Goal: Complete application form

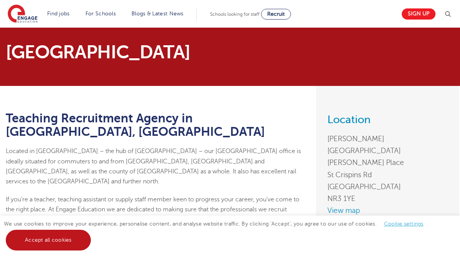
click at [52, 239] on link "Accept all cookies" at bounding box center [48, 239] width 85 height 21
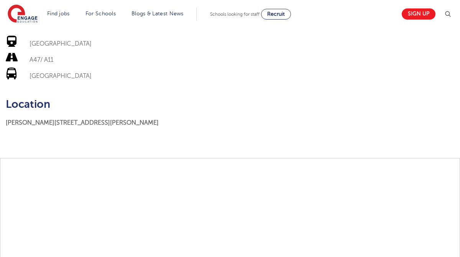
scroll to position [897, 0]
click at [422, 13] on link "Sign up" at bounding box center [418, 13] width 34 height 11
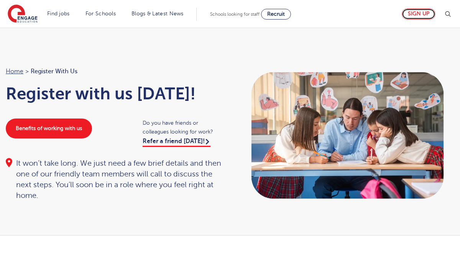
click at [419, 16] on link "Sign up" at bounding box center [418, 13] width 34 height 11
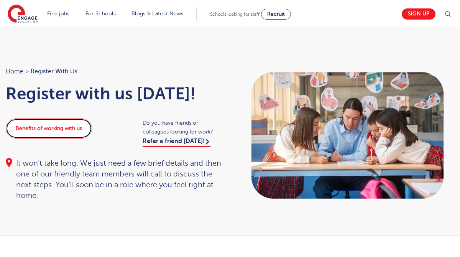
click at [69, 130] on link "Benefits of working with us" at bounding box center [49, 128] width 86 height 20
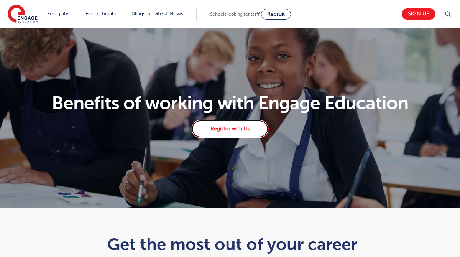
click at [242, 131] on link "Register with Us" at bounding box center [229, 128] width 77 height 18
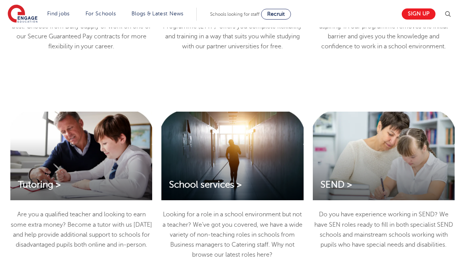
scroll to position [1010, 0]
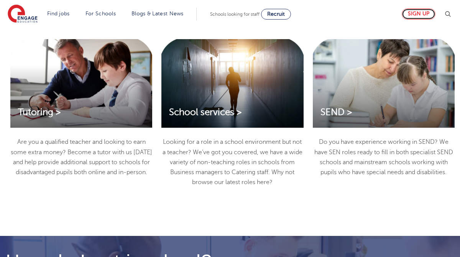
click at [426, 15] on link "Sign up" at bounding box center [418, 13] width 34 height 11
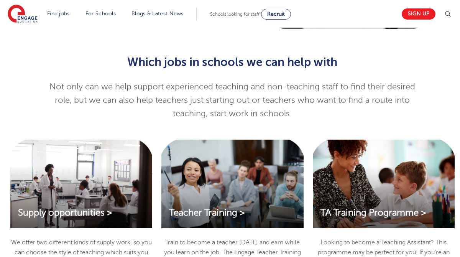
scroll to position [651, 0]
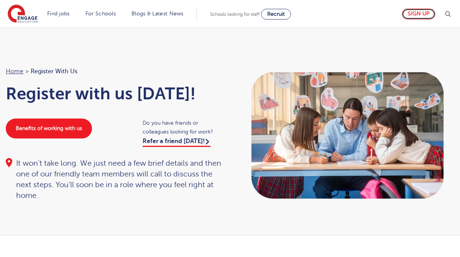
click at [420, 15] on link "Sign up" at bounding box center [418, 13] width 34 height 11
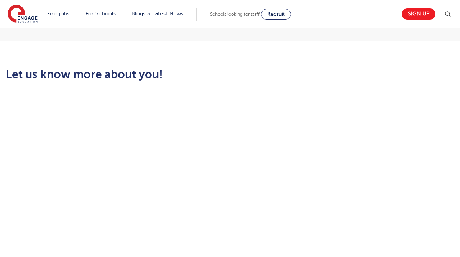
scroll to position [191, 0]
